Goal: Information Seeking & Learning: Learn about a topic

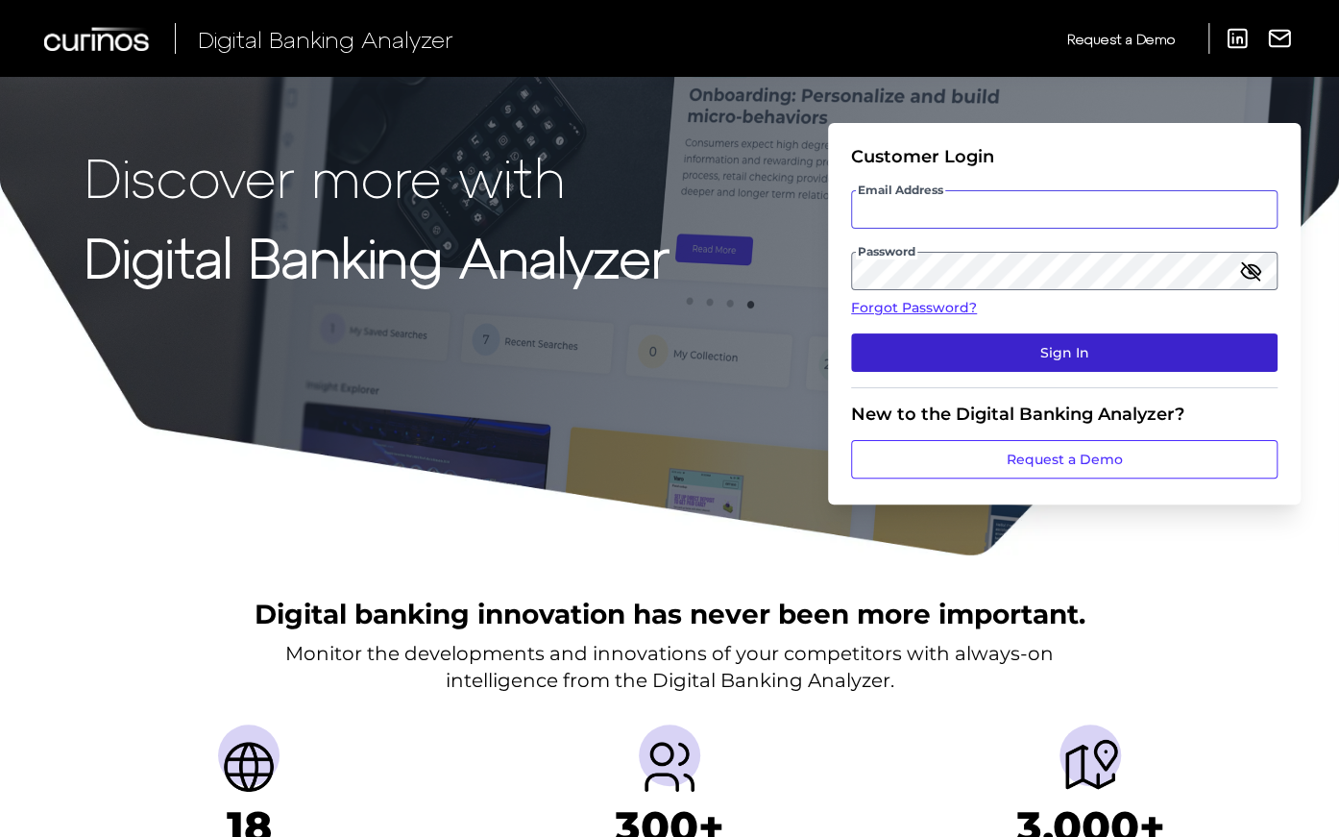
type input "[EMAIL_ADDRESS][DOMAIN_NAME]"
click at [991, 347] on button "Sign In" at bounding box center [1064, 352] width 427 height 38
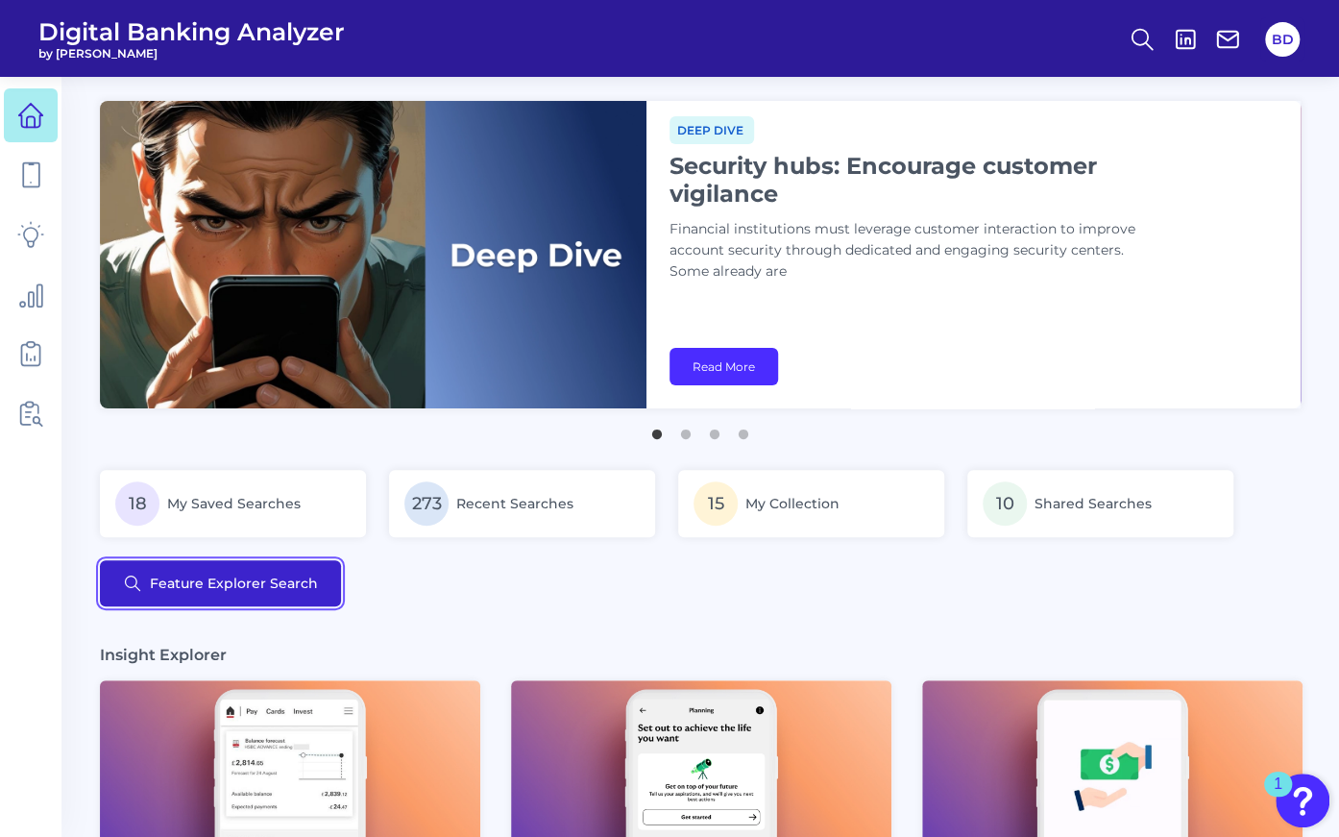
click at [265, 581] on button "Feature Explorer Search" at bounding box center [220, 583] width 241 height 46
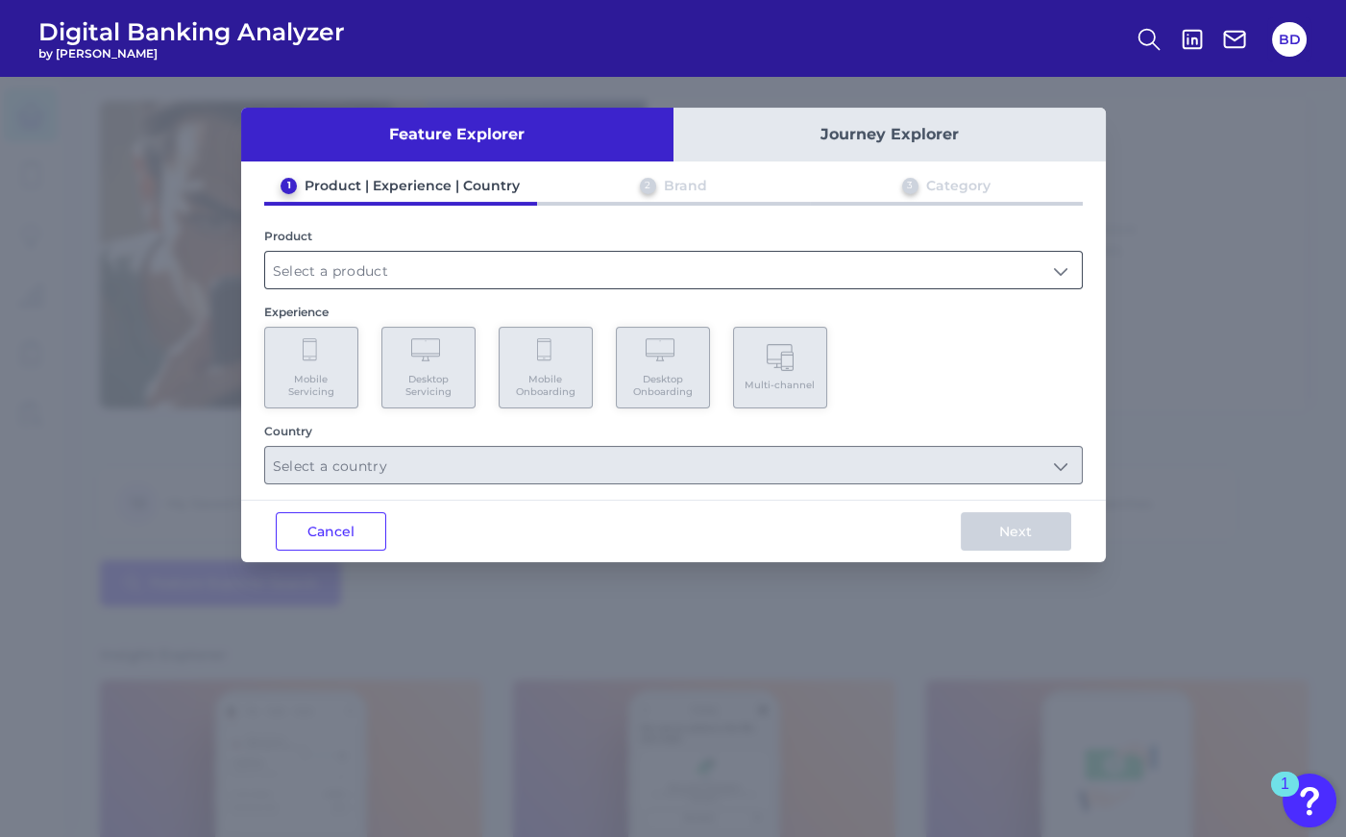
click at [523, 259] on input "text" at bounding box center [673, 270] width 817 height 37
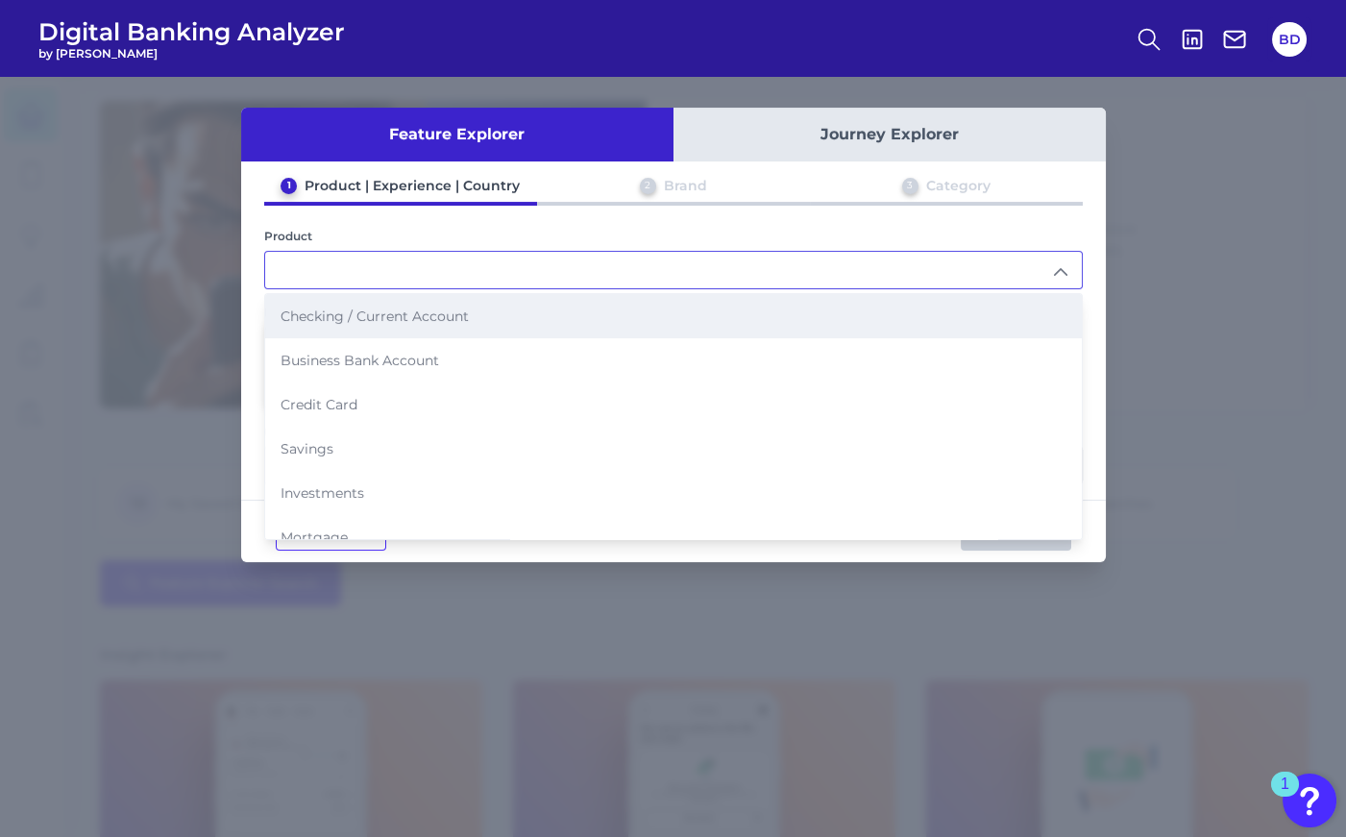
click at [381, 319] on span "Checking / Current Account" at bounding box center [375, 315] width 188 height 17
type input "Checking / Current Account"
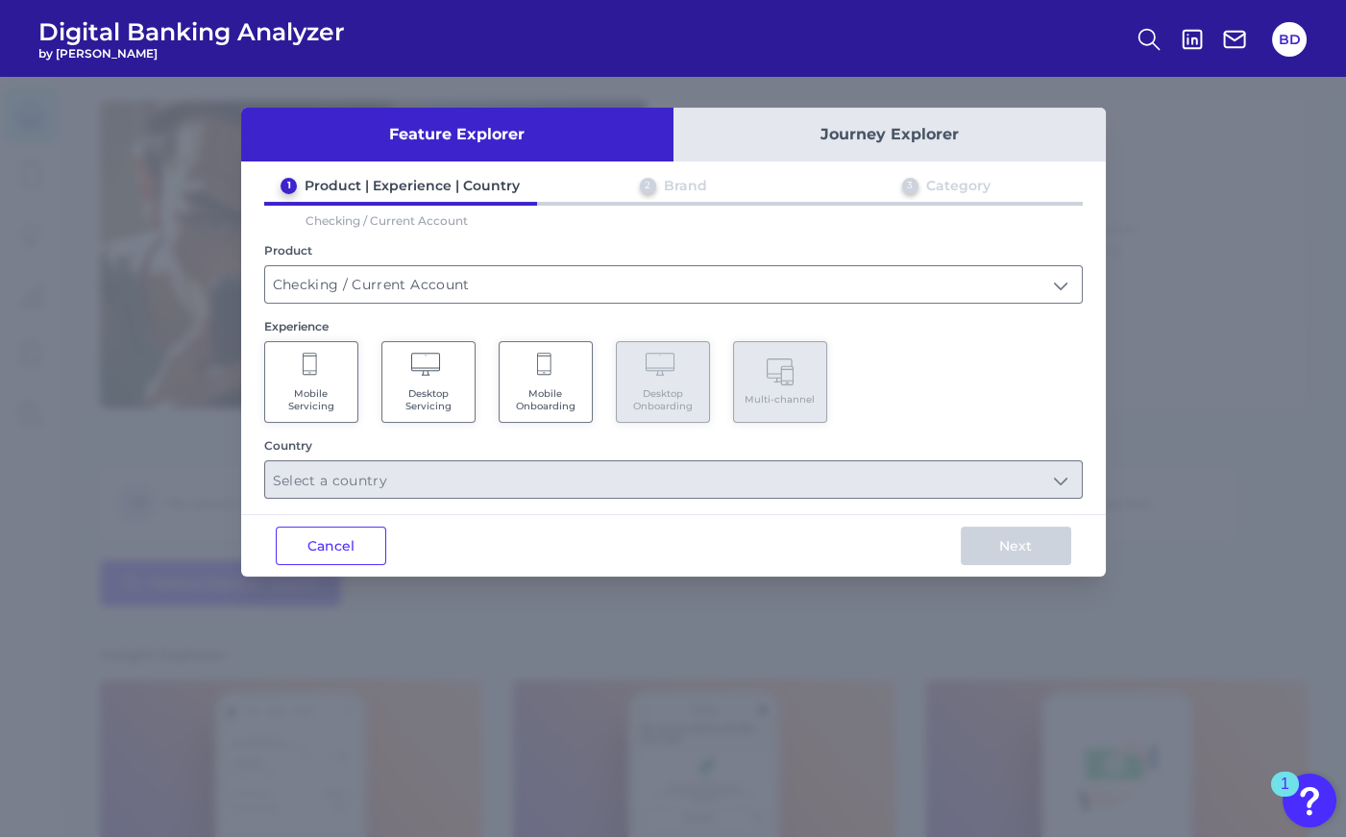
click at [318, 368] on Servicing "Mobile Servicing" at bounding box center [311, 382] width 94 height 82
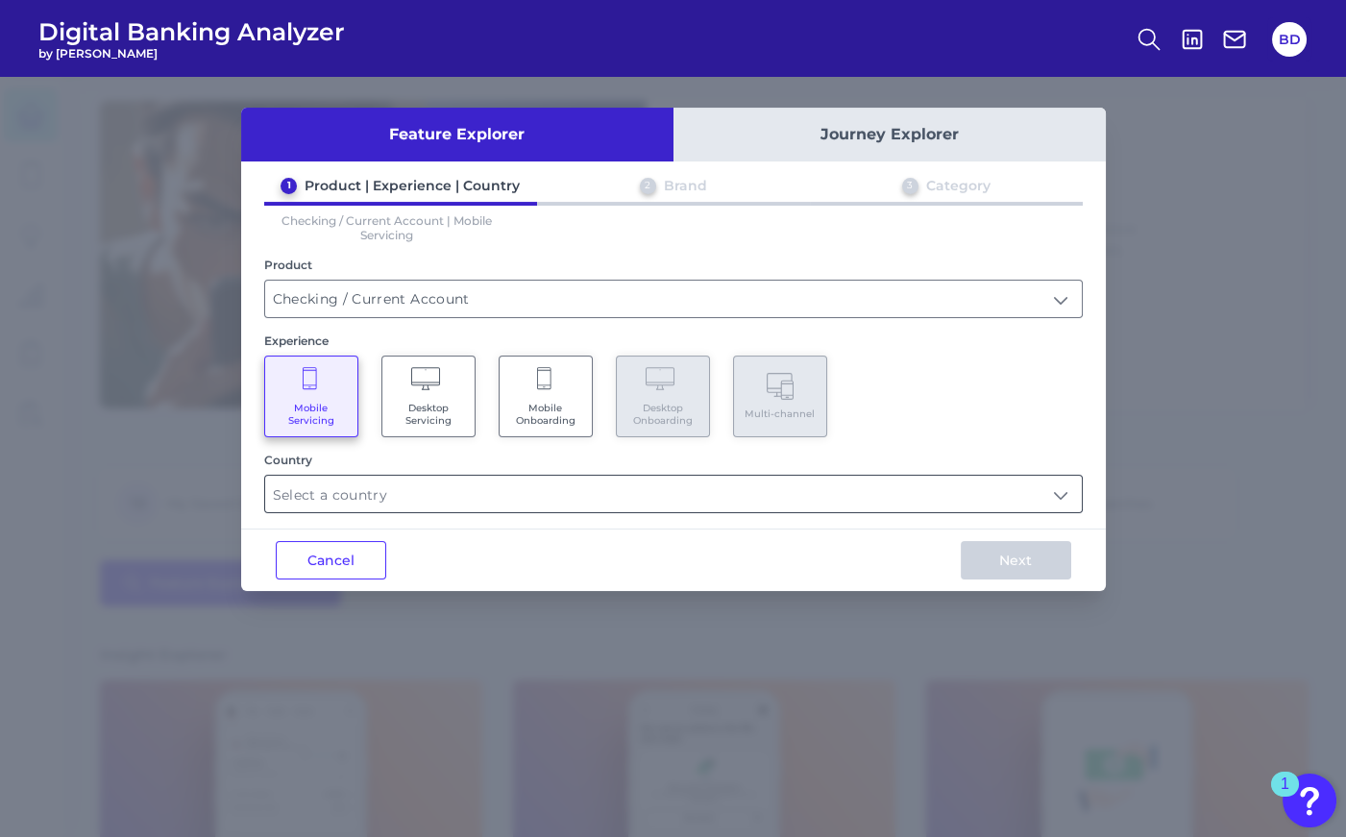
click at [369, 484] on input "text" at bounding box center [673, 494] width 817 height 37
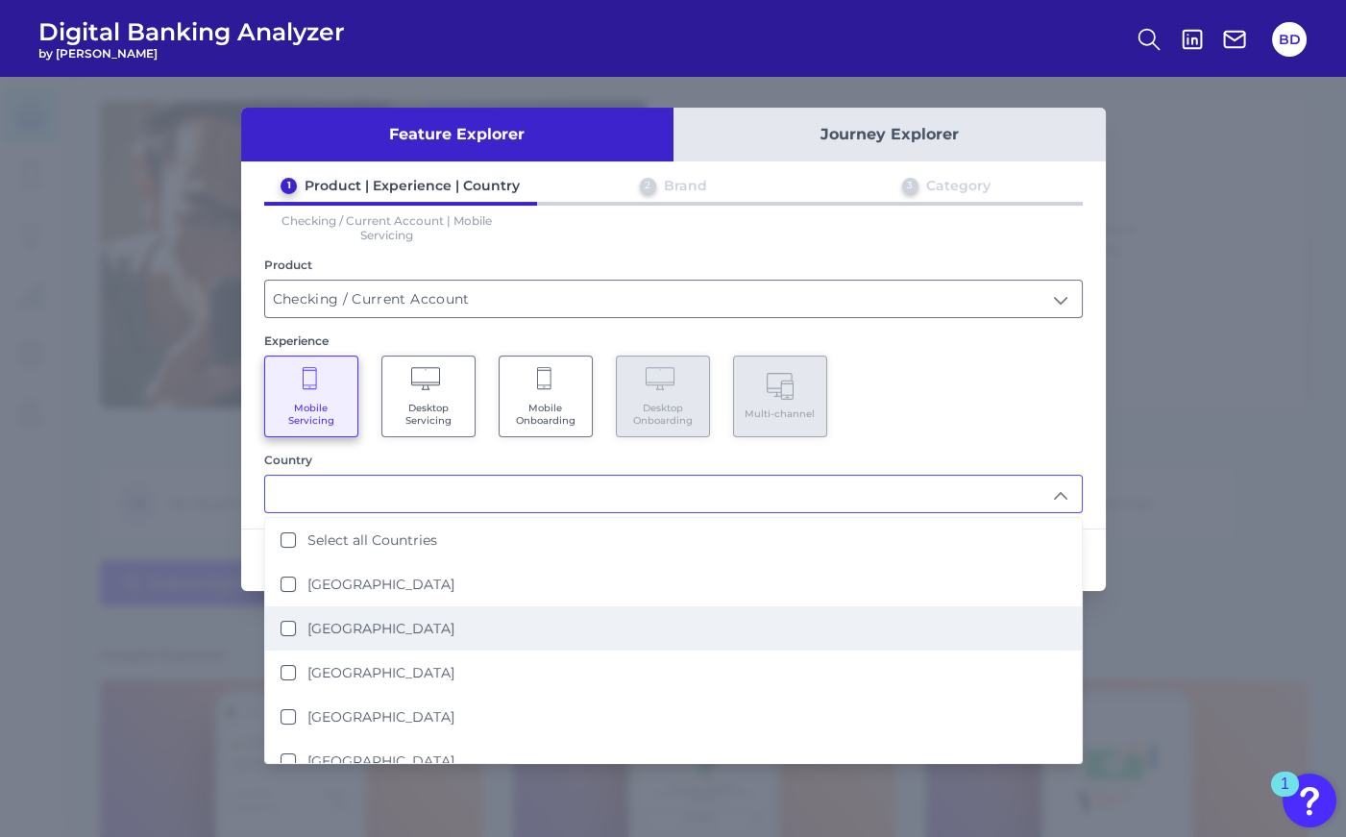
click at [285, 621] on States "[GEOGRAPHIC_DATA]" at bounding box center [288, 628] width 15 height 15
type input "[GEOGRAPHIC_DATA]"
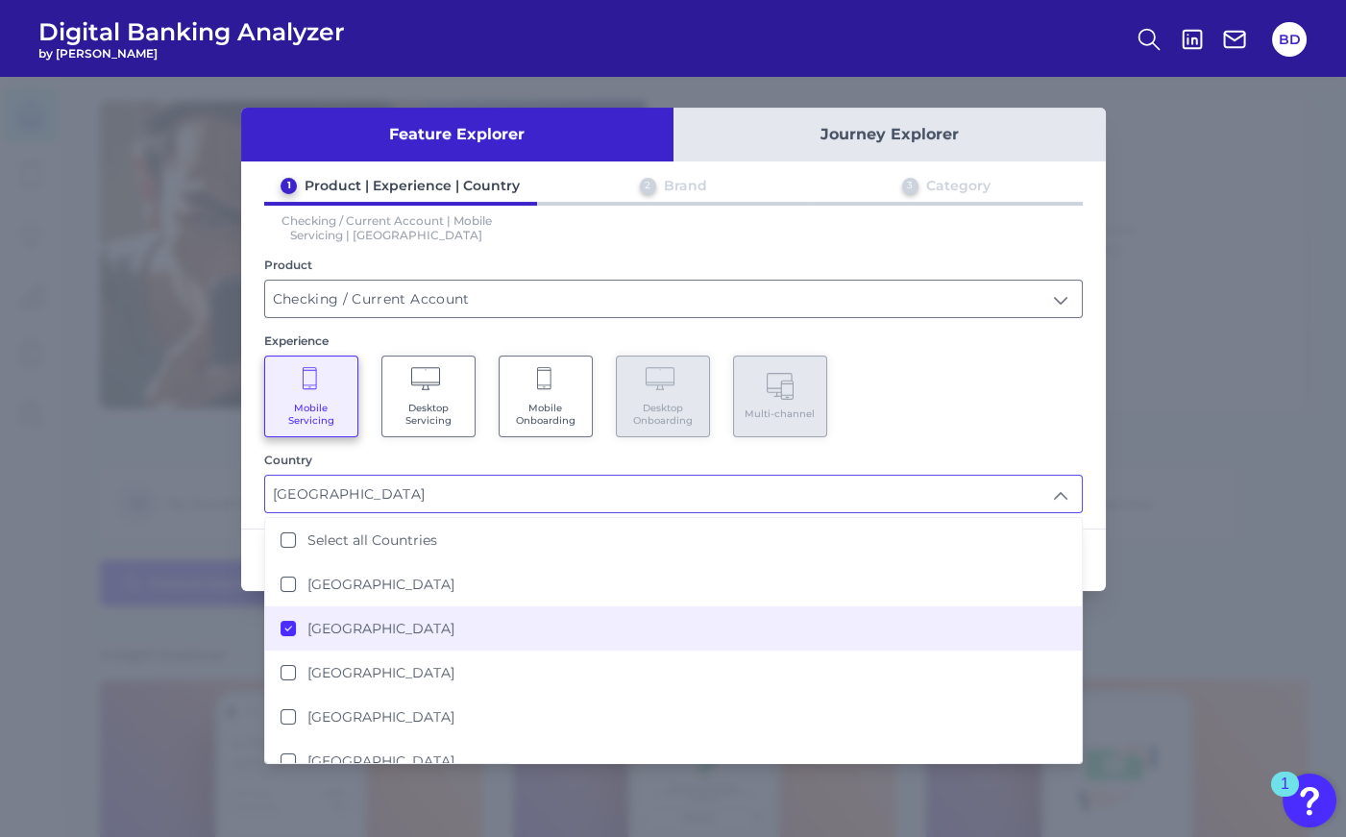
click at [881, 369] on div "Mobile Servicing Desktop Servicing Mobile Onboarding Desktop Onboarding Multi-c…" at bounding box center [673, 397] width 819 height 82
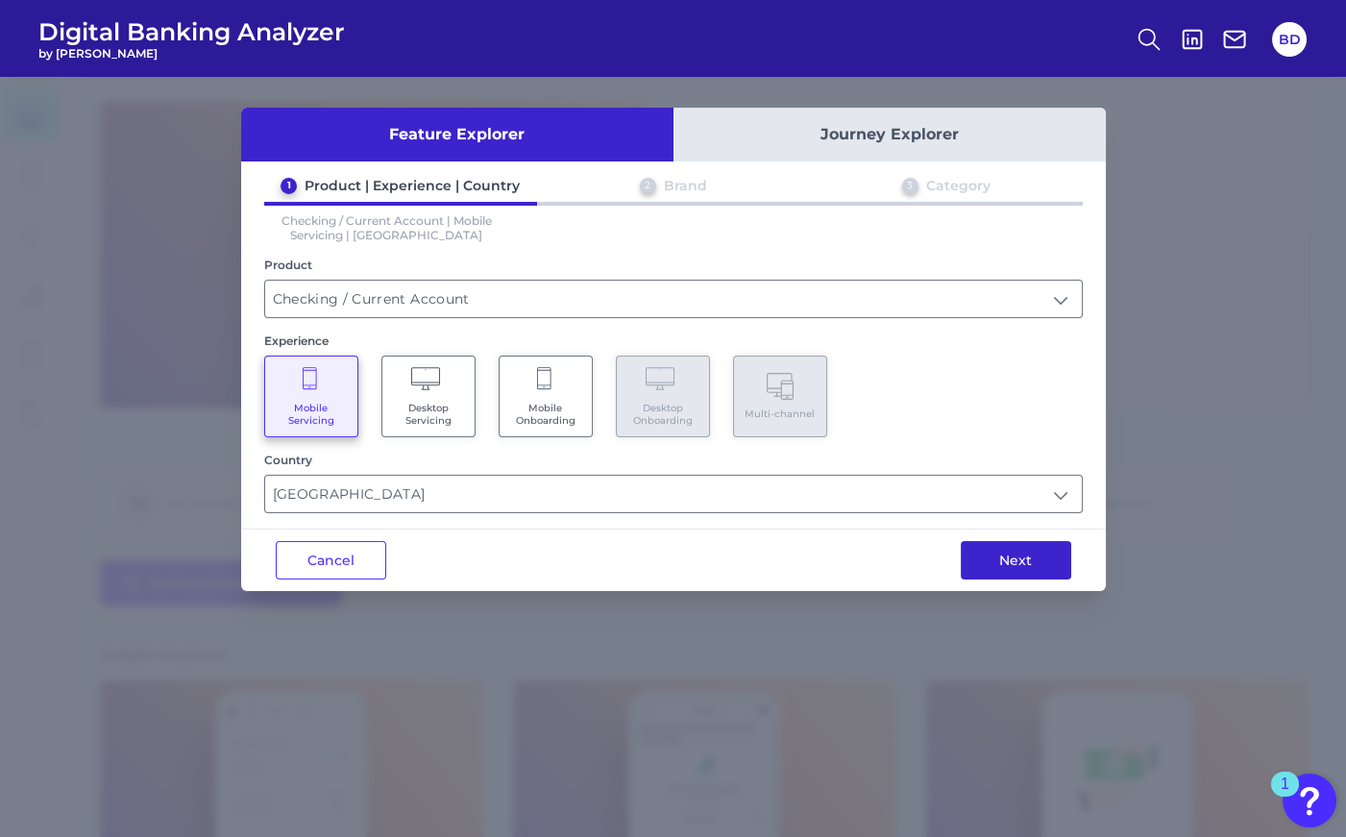
click at [1054, 571] on button "Next" at bounding box center [1016, 560] width 110 height 38
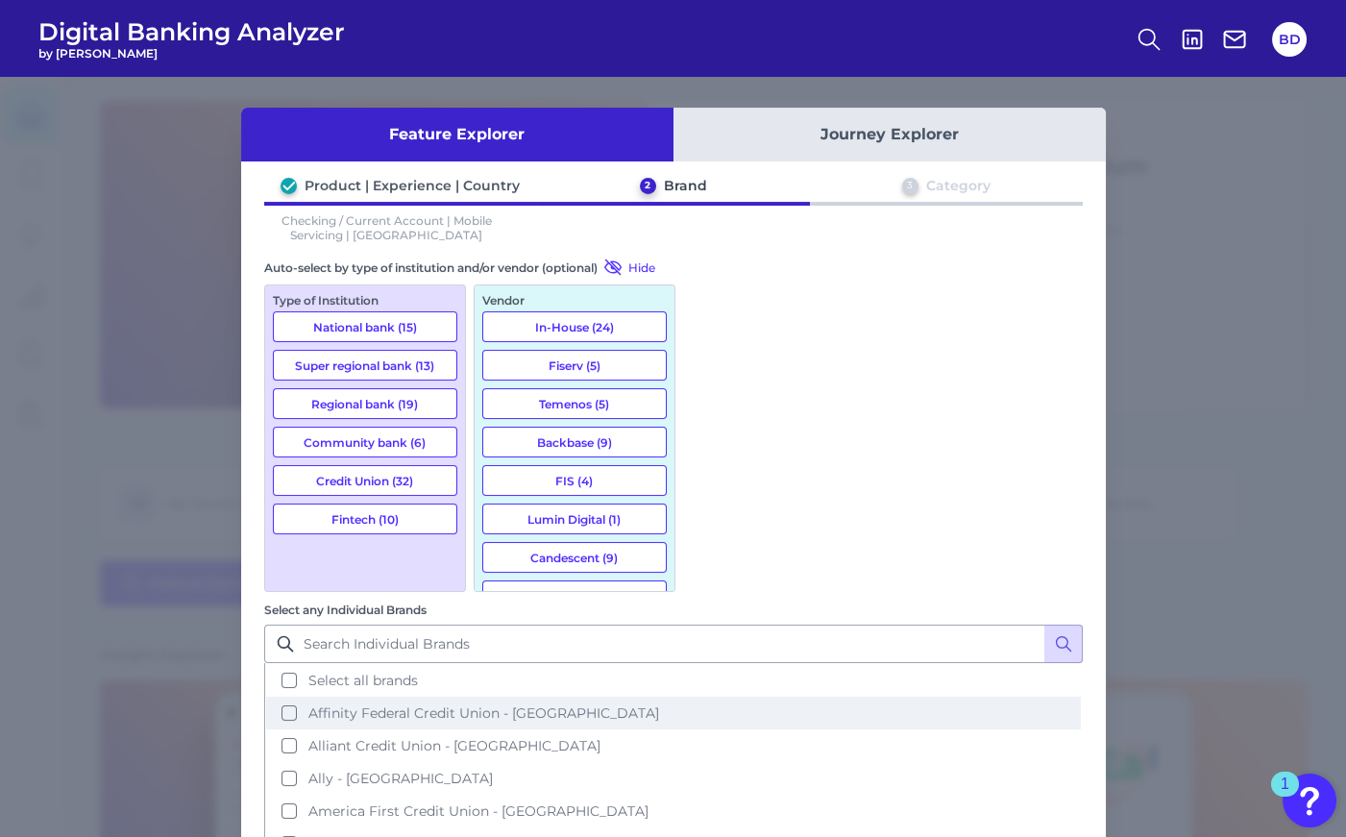
click at [708, 697] on button "Affinity Federal Credit Union - [GEOGRAPHIC_DATA]" at bounding box center [673, 713] width 815 height 33
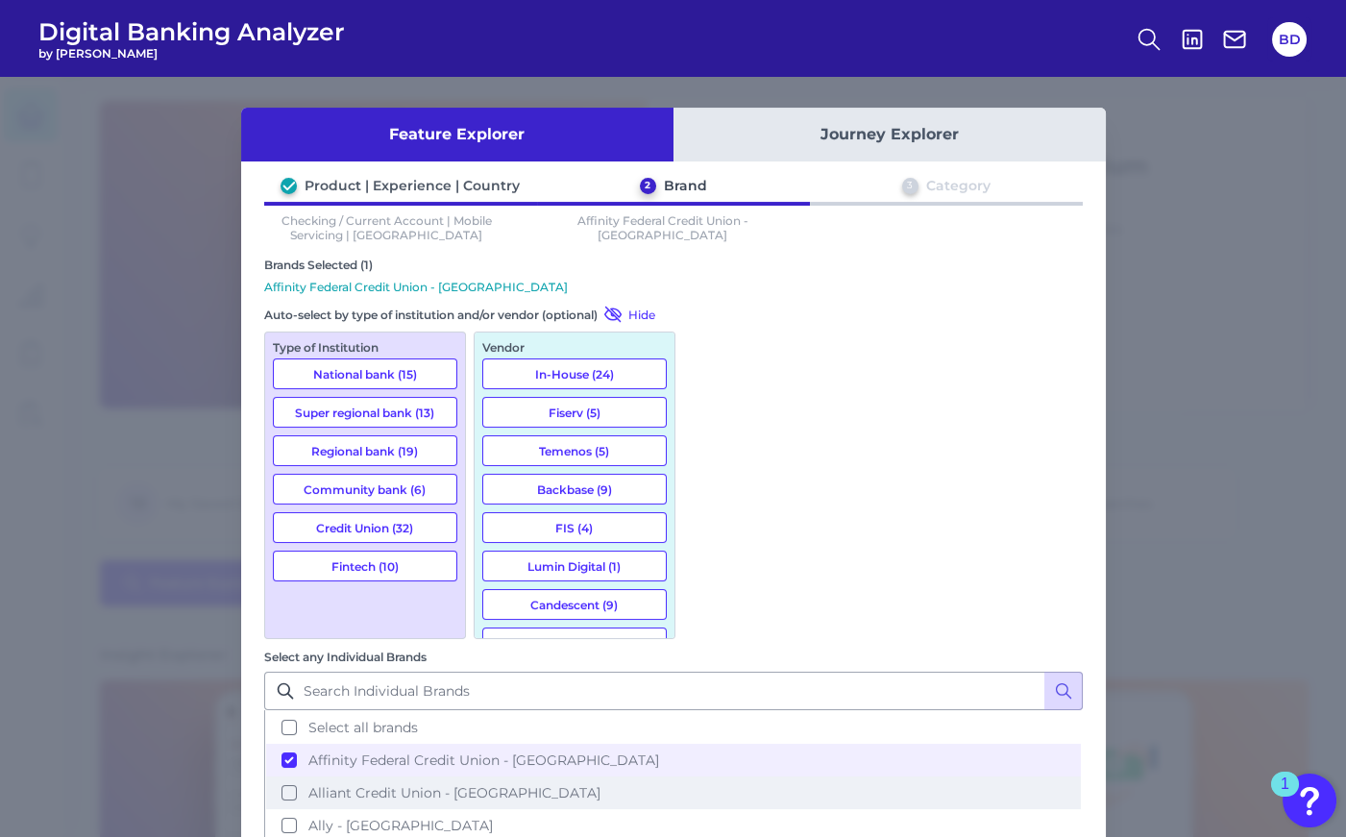
click at [707, 776] on button "Alliant Credit Union - [GEOGRAPHIC_DATA]" at bounding box center [673, 792] width 815 height 33
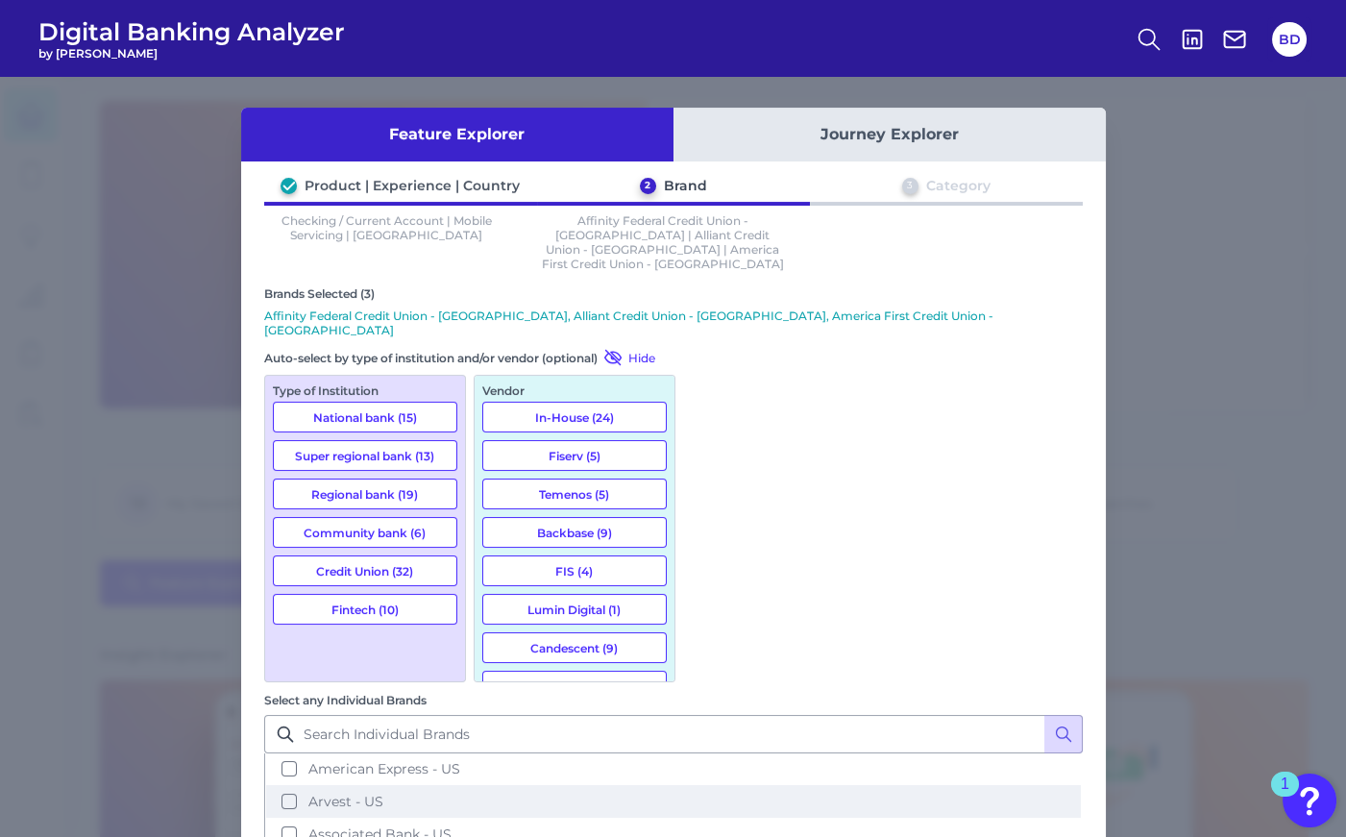
scroll to position [169, 0]
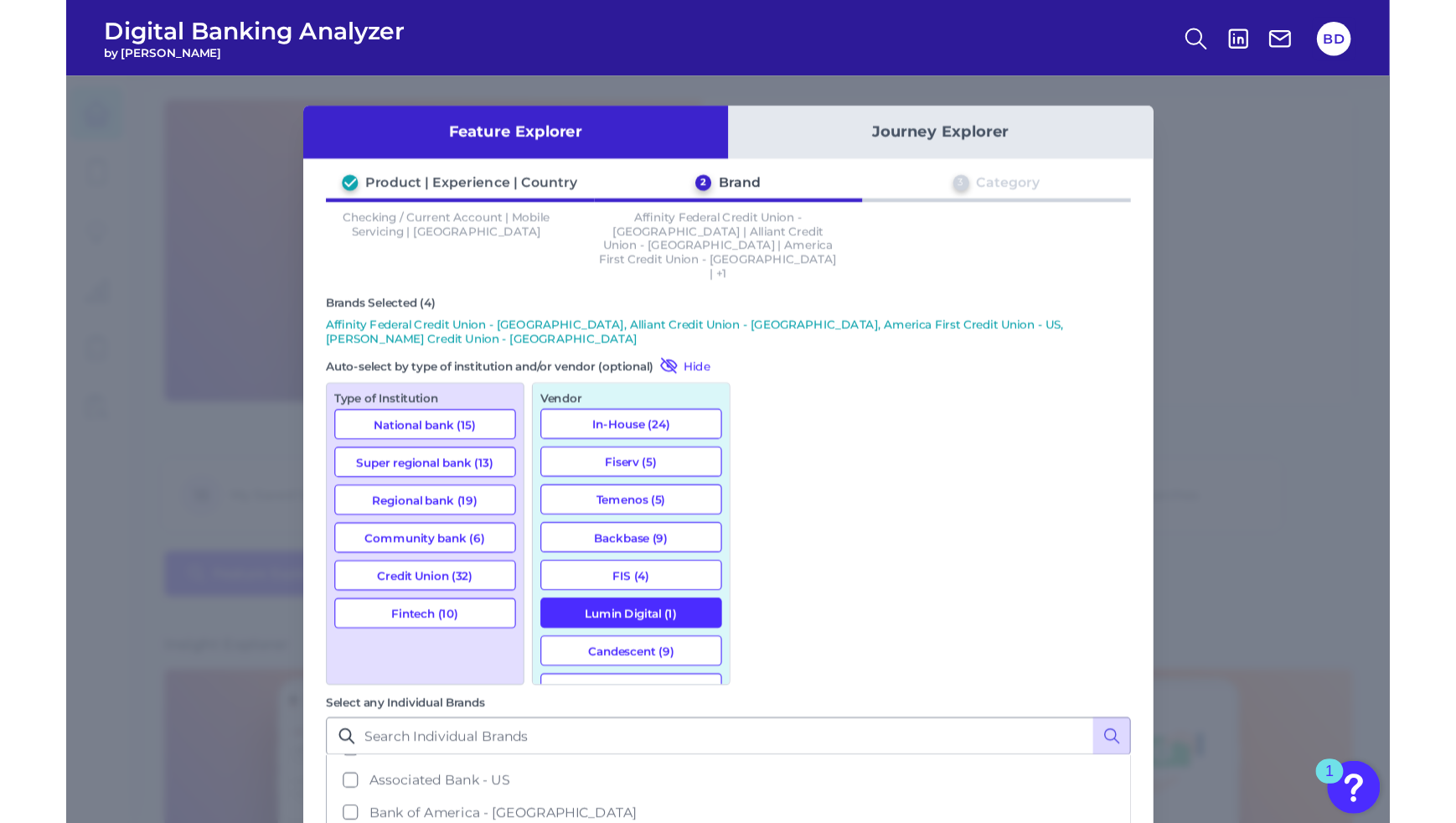
scroll to position [193, 0]
